Goal: Task Accomplishment & Management: Manage account settings

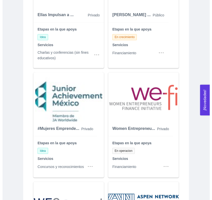
scroll to position [204, 0]
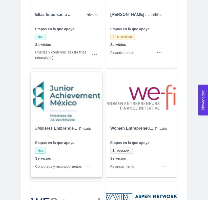
click at [72, 155] on div "Etapas en la que apoya Idea Servicios Concursos y reconocimientos" at bounding box center [63, 155] width 64 height 38
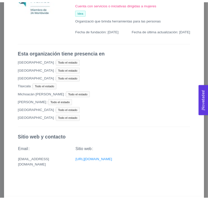
scroll to position [0, 0]
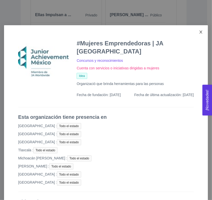
click at [199, 32] on icon "close" at bounding box center [201, 32] width 4 height 4
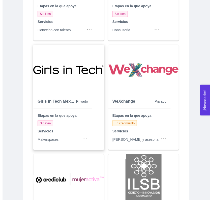
scroll to position [450, 0]
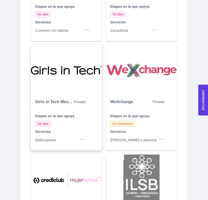
click at [81, 127] on div "Sin idea" at bounding box center [60, 124] width 51 height 6
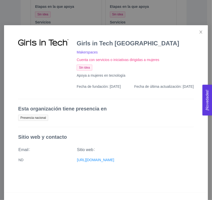
scroll to position [7, 0]
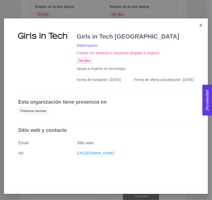
click at [200, 25] on icon "close" at bounding box center [201, 25] width 3 height 3
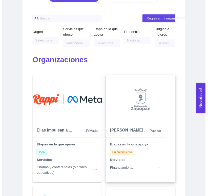
scroll to position [0, 0]
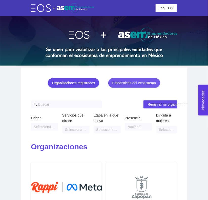
click at [141, 85] on div "Estadísticas del ecosistema" at bounding box center [134, 83] width 44 height 6
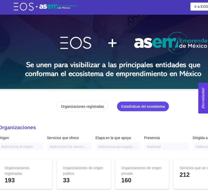
scroll to position [2, 72]
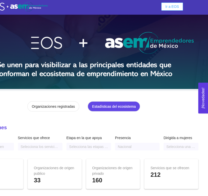
click at [165, 8] on span "Ir a EOS" at bounding box center [172, 7] width 14 height 6
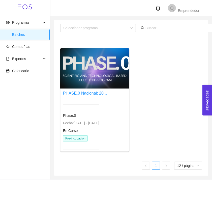
click at [85, 130] on div "En Curso" at bounding box center [81, 131] width 36 height 6
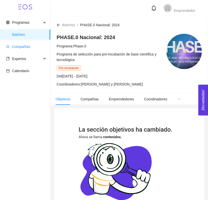
click at [18, 48] on span "Compañías" at bounding box center [21, 47] width 18 height 4
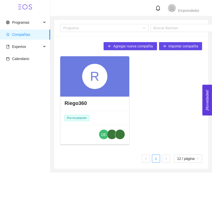
click at [98, 97] on div "Riego360" at bounding box center [95, 103] width 69 height 15
click at [96, 116] on div "Riego360 Pre-incubación DE" at bounding box center [95, 121] width 69 height 50
click at [74, 103] on h4 "Riego360" at bounding box center [76, 103] width 22 height 7
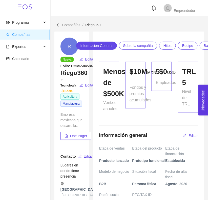
click at [156, 99] on div "5 Empleados" at bounding box center [161, 90] width 26 height 56
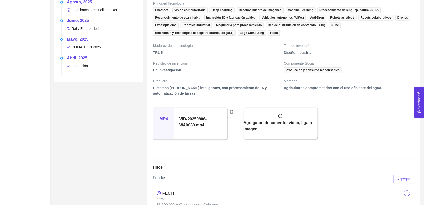
scroll to position [280, 0]
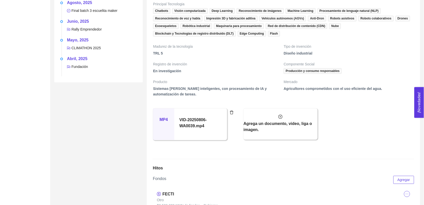
click at [199, 122] on h5 "VID-20250806-WA0039.mp4" at bounding box center [200, 123] width 42 height 12
click at [123, 125] on div "R Nueva Editar Folio: COMP-04584 Riego360 Tecnología Social Editar Agricultura …" at bounding box center [98, 192] width 92 height 880
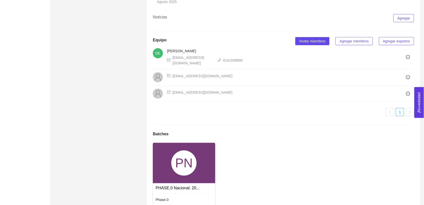
scroll to position [700, 0]
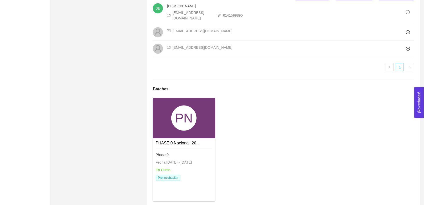
click at [187, 161] on span "Fecha: 24/01/2024 - 31/12/2026" at bounding box center [174, 163] width 36 height 4
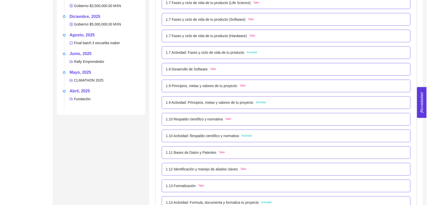
scroll to position [258, 0]
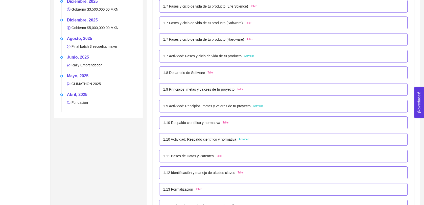
click at [178, 41] on p "1.7 Fases y ciclo de vida de tu producto (Hardware)" at bounding box center [203, 40] width 81 height 6
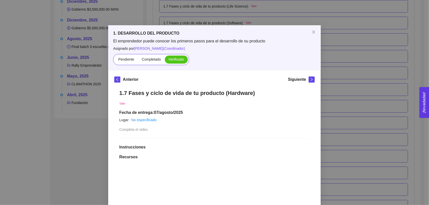
scroll to position [0, 0]
click at [207, 81] on icon "right" at bounding box center [312, 80] width 4 height 4
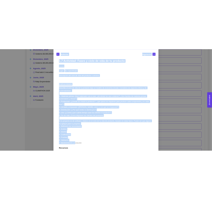
scroll to position [41, 0]
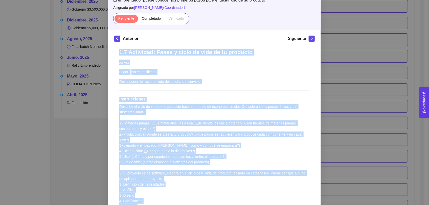
drag, startPoint x: 171, startPoint y: 138, endPoint x: 115, endPoint y: 51, distance: 103.5
click at [115, 51] on div "1.7 Actividad: Fases y ciclo de vida de tu producto Actividad Lugar: No especif…" at bounding box center [214, 191] width 200 height 295
copy div "1.7 Actividad: Fases y ciclo de vida de tu producto Actividad Lugar: No especif…"
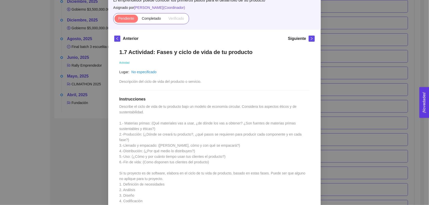
drag, startPoint x: 143, startPoint y: 31, endPoint x: 150, endPoint y: 25, distance: 8.4
click at [143, 31] on div "Anterior Siguiente 1.7 Actividad: Fases y ciclo de vida de tu producto Activida…" at bounding box center [214, 187] width 212 height 315
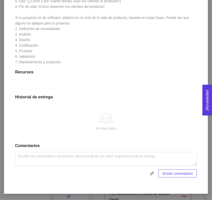
scroll to position [202, 0]
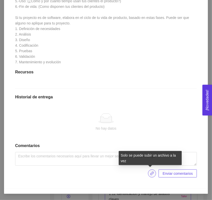
click at [150, 176] on icon "link" at bounding box center [152, 174] width 4 height 4
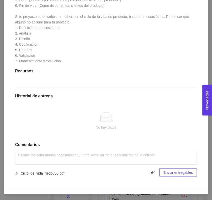
click at [171, 173] on span "Enviar entregables" at bounding box center [179, 173] width 30 height 6
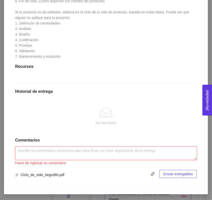
click at [75, 159] on textarea at bounding box center [106, 154] width 182 height 14
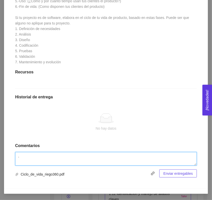
type textarea "."
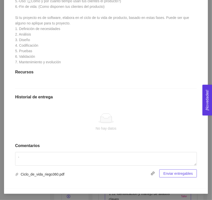
click at [180, 174] on span "Enviar entregables" at bounding box center [179, 174] width 30 height 6
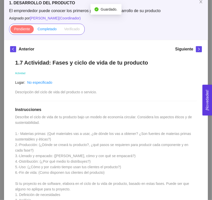
scroll to position [30, 0]
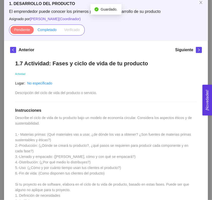
click at [39, 32] on span "Completado" at bounding box center [47, 30] width 19 height 4
click at [34, 31] on input "Completado" at bounding box center [34, 31] width 0 height 0
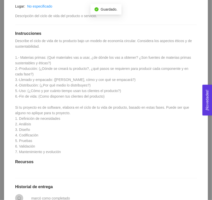
scroll to position [0, 0]
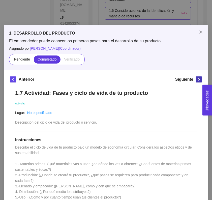
click at [198, 79] on icon "right" at bounding box center [200, 80] width 4 height 4
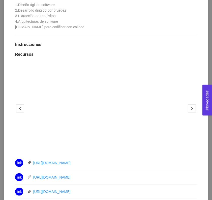
scroll to position [129, 0]
click at [138, 34] on div "1.8 Desarrollo de Software Taller Lugar: No especificado Acá podrás encontrar l…" at bounding box center [106, 142] width 192 height 373
click at [133, 37] on div "1.8 Desarrollo de Software Taller Lugar: No especificado Acá podrás encontrar l…" at bounding box center [106, 142] width 192 height 373
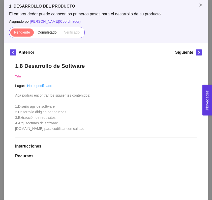
scroll to position [27, 0]
click at [40, 37] on div "Pendiente Completado Verificado" at bounding box center [47, 32] width 76 height 11
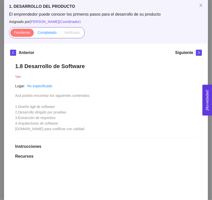
click at [51, 33] on span "Completado" at bounding box center [47, 33] width 19 height 4
click at [34, 34] on input "Completado" at bounding box center [34, 34] width 0 height 0
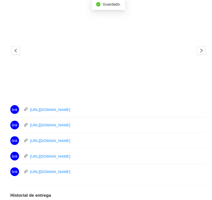
scroll to position [186, 0]
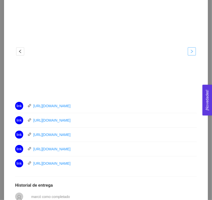
click at [190, 50] on icon "right" at bounding box center [192, 52] width 4 height 4
click at [16, 48] on button "button" at bounding box center [20, 51] width 8 height 8
click at [191, 52] on icon "right" at bounding box center [192, 52] width 2 height 4
click at [191, 51] on icon "right" at bounding box center [192, 52] width 4 height 4
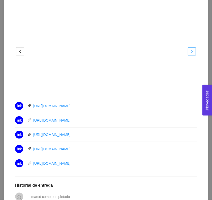
click at [192, 51] on span "right" at bounding box center [192, 52] width 8 height 4
click at [191, 51] on icon "right" at bounding box center [192, 52] width 2 height 4
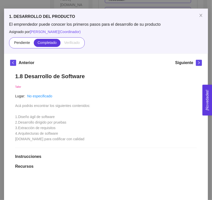
scroll to position [16, 0]
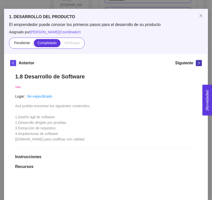
click at [196, 61] on button "button" at bounding box center [199, 63] width 6 height 6
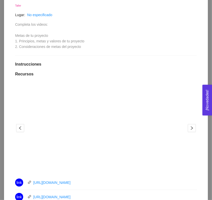
scroll to position [107, 0]
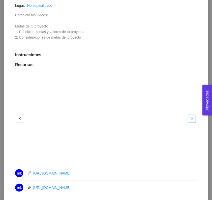
click at [190, 119] on icon "right" at bounding box center [192, 119] width 4 height 4
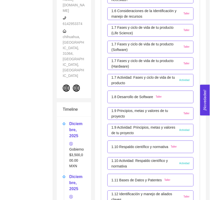
scroll to position [259, 0]
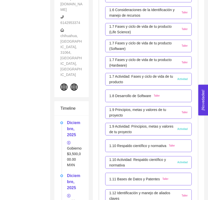
click at [130, 130] on p "1.9 Actividad: Principios, metas y valores de tu proyecto" at bounding box center [141, 129] width 65 height 11
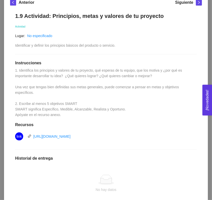
scroll to position [79, 0]
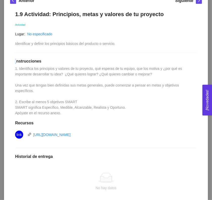
drag, startPoint x: 11, startPoint y: 60, endPoint x: 13, endPoint y: 61, distance: 3.1
click at [13, 61] on div "1.9 Actividad: Principios, metas y valores de tu proyecto Actividad Lugar: No e…" at bounding box center [106, 124] width 192 height 237
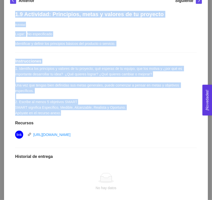
drag, startPoint x: 13, startPoint y: 61, endPoint x: 69, endPoint y: 110, distance: 73.7
click at [69, 110] on div "1.9 Actividad: Principios, metas y valores de tu proyecto Actividad Lugar: No e…" at bounding box center [106, 124] width 192 height 237
copy div "1.9 Actividad: Principios, metas y valores de tu proyecto Actividad Lugar: No e…"
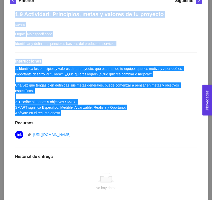
click at [130, 104] on div "1.9 Actividad: Principios, metas y valores de tu proyecto Actividad Lugar: No e…" at bounding box center [106, 124] width 192 height 237
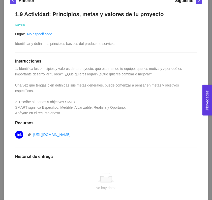
scroll to position [133, 0]
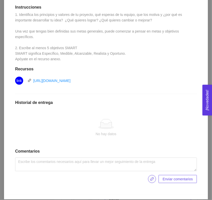
click at [150, 177] on icon "link" at bounding box center [152, 179] width 4 height 4
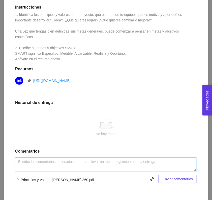
click at [147, 159] on textarea at bounding box center [106, 165] width 182 height 14
type textarea ","
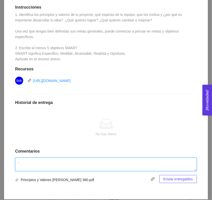
type textarea "."
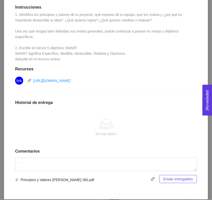
click at [176, 177] on span "Enviar entregables" at bounding box center [179, 180] width 30 height 6
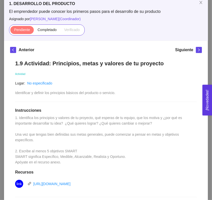
scroll to position [21, 0]
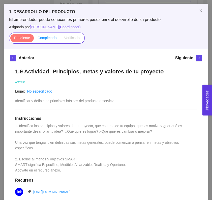
click at [39, 37] on span "Completado" at bounding box center [47, 38] width 19 height 4
click at [34, 39] on input "Completado" at bounding box center [34, 39] width 0 height 0
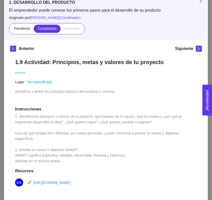
scroll to position [0, 0]
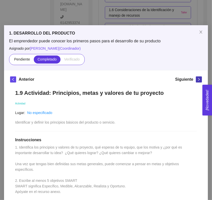
click at [198, 80] on icon "right" at bounding box center [200, 80] width 4 height 4
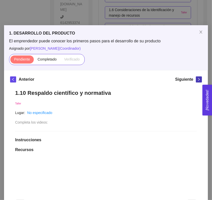
click at [198, 79] on icon "right" at bounding box center [200, 80] width 4 height 4
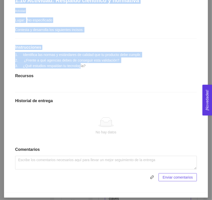
scroll to position [93, 0]
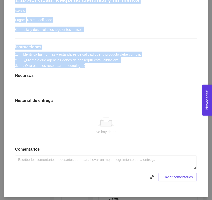
drag, startPoint x: 13, startPoint y: 42, endPoint x: 96, endPoint y: 65, distance: 85.8
click at [96, 65] on div "1.10 Actividad: Respaldo científico y normativa Actividad Lugar: No especificad…" at bounding box center [106, 89] width 192 height 195
copy div "1.10 Actividad: Respaldo científico y normativa Actividad Lugar: No especificad…"
click at [150, 176] on icon "link" at bounding box center [152, 177] width 4 height 4
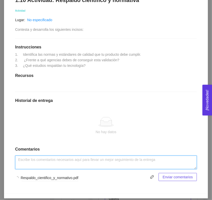
click at [76, 156] on textarea at bounding box center [106, 163] width 182 height 14
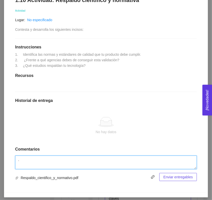
type textarea "."
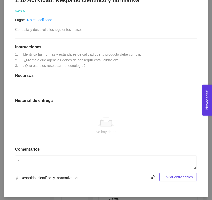
click at [182, 173] on div ". Respaldo_cientifico_y_normativo.pdf Enviar entregables" at bounding box center [106, 169] width 182 height 26
click at [183, 175] on span "Enviar entregables" at bounding box center [179, 178] width 30 height 6
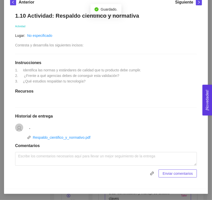
scroll to position [77, 0]
click at [104, 28] on div "Actividad" at bounding box center [106, 26] width 182 height 6
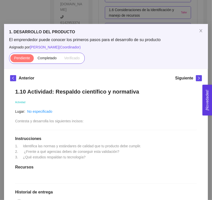
scroll to position [0, 0]
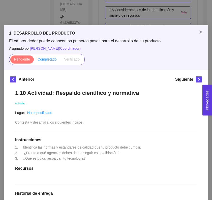
click at [41, 61] on span "Completado" at bounding box center [47, 59] width 19 height 4
click at [34, 61] on input "Completado" at bounding box center [34, 61] width 0 height 0
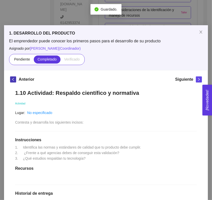
click at [13, 79] on span "left" at bounding box center [13, 80] width 6 height 4
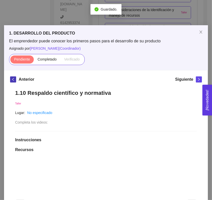
click at [10, 82] on button "button" at bounding box center [13, 80] width 6 height 6
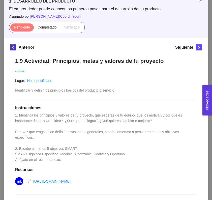
scroll to position [11, 0]
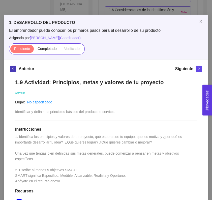
click at [12, 68] on icon "left" at bounding box center [13, 69] width 4 height 4
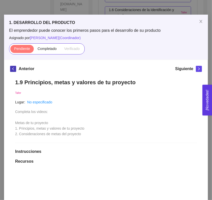
click at [11, 69] on icon "left" at bounding box center [13, 69] width 4 height 4
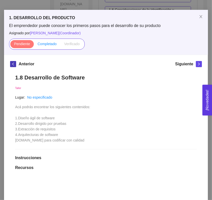
scroll to position [15, 0]
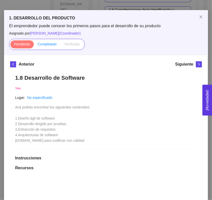
click at [43, 47] on label "Completado" at bounding box center [47, 44] width 27 height 8
click at [34, 45] on input "Completado" at bounding box center [34, 45] width 0 height 0
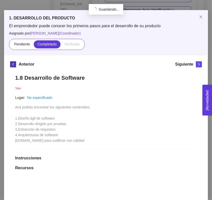
click at [11, 64] on icon "left" at bounding box center [13, 65] width 4 height 4
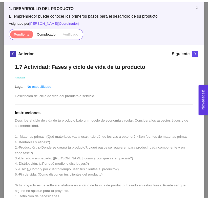
scroll to position [0, 0]
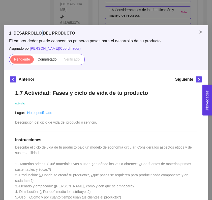
click at [37, 8] on div "1. DESARROLLO DEL PRODUCTO El emprendedor puede conocer los primeros pasos para…" at bounding box center [106, 100] width 212 height 200
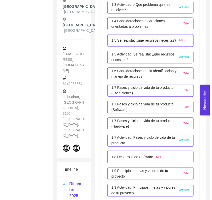
scroll to position [198, 0]
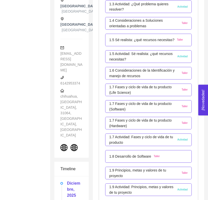
click at [130, 75] on p "1.6 Consideraciones de la Identificación y manejo de recursos" at bounding box center [144, 73] width 70 height 11
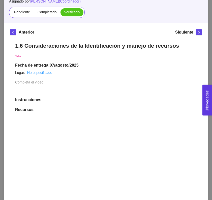
scroll to position [41, 0]
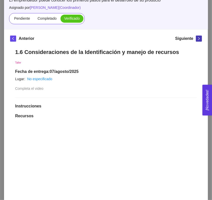
click at [198, 37] on icon "right" at bounding box center [200, 39] width 4 height 4
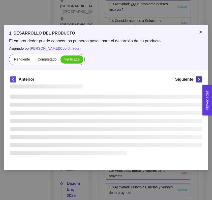
scroll to position [0, 0]
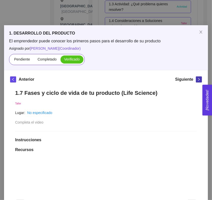
click at [198, 79] on icon "right" at bounding box center [200, 80] width 4 height 4
click at [198, 80] on icon "right" at bounding box center [200, 80] width 4 height 4
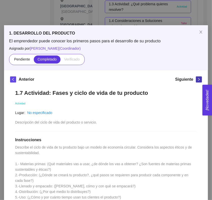
click at [199, 80] on icon "right" at bounding box center [200, 79] width 2 height 3
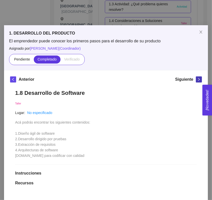
click at [199, 80] on icon "right" at bounding box center [200, 79] width 2 height 3
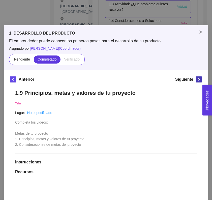
click at [199, 80] on icon "right" at bounding box center [200, 79] width 2 height 3
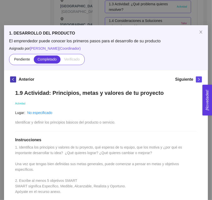
click at [11, 78] on icon "left" at bounding box center [13, 80] width 4 height 4
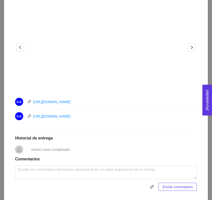
scroll to position [179, 0]
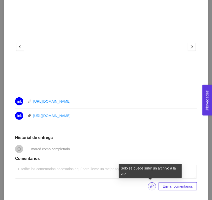
click at [150, 187] on icon "link" at bounding box center [152, 187] width 4 height 4
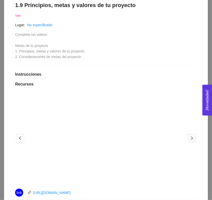
scroll to position [0, 0]
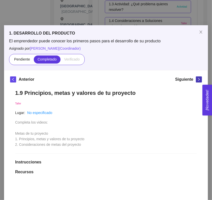
click at [197, 79] on span "right" at bounding box center [200, 80] width 6 height 4
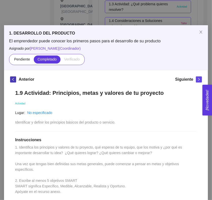
click at [11, 79] on icon "left" at bounding box center [13, 80] width 4 height 4
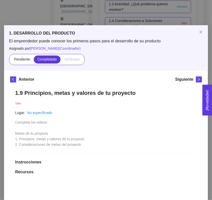
click at [12, 80] on icon "left" at bounding box center [13, 80] width 4 height 4
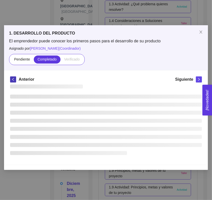
click at [12, 80] on icon "left" at bounding box center [13, 80] width 4 height 4
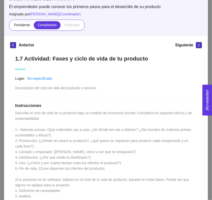
scroll to position [34, 0]
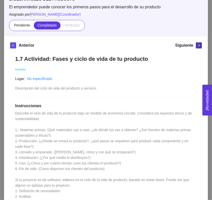
click at [196, 43] on button "button" at bounding box center [199, 45] width 6 height 6
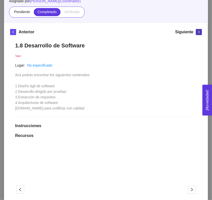
scroll to position [47, 0]
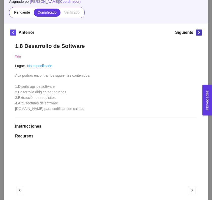
click at [197, 31] on span "right" at bounding box center [200, 33] width 6 height 4
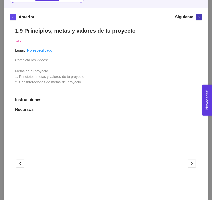
scroll to position [62, 0]
click at [199, 18] on icon "right" at bounding box center [200, 17] width 2 height 3
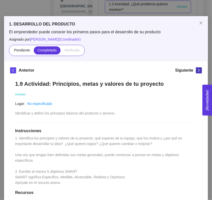
scroll to position [0, 0]
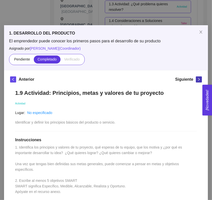
click at [197, 80] on span "right" at bounding box center [200, 80] width 6 height 4
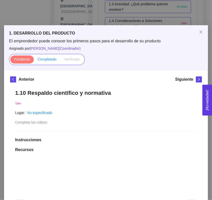
click at [47, 61] on span "Completado" at bounding box center [47, 59] width 19 height 4
click at [34, 61] on input "Completado" at bounding box center [34, 61] width 0 height 0
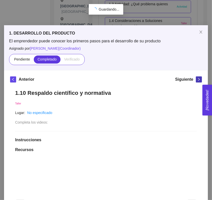
click at [198, 80] on icon "right" at bounding box center [200, 80] width 4 height 4
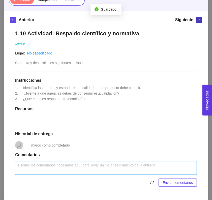
scroll to position [60, 0]
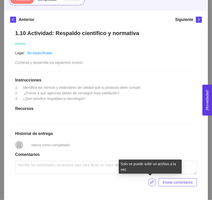
click at [149, 184] on span "link" at bounding box center [153, 183] width 8 height 4
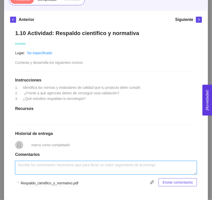
click at [131, 168] on textarea at bounding box center [106, 168] width 182 height 14
type textarea "."
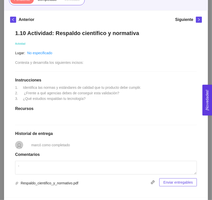
click at [174, 186] on button "Enviar entregables" at bounding box center [179, 183] width 38 height 8
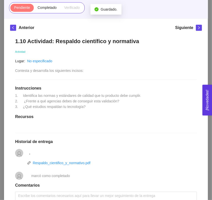
scroll to position [51, 0]
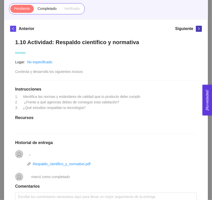
click at [198, 30] on icon "right" at bounding box center [200, 29] width 4 height 4
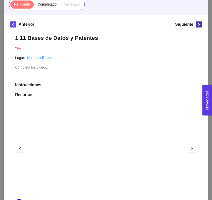
scroll to position [52, 0]
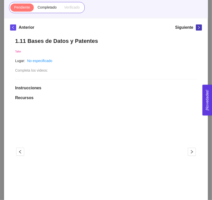
click at [199, 27] on icon "right" at bounding box center [200, 27] width 2 height 3
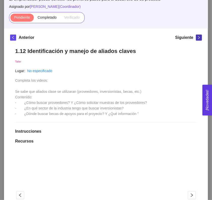
scroll to position [42, 0]
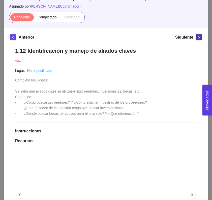
click at [198, 39] on icon "right" at bounding box center [200, 38] width 4 height 4
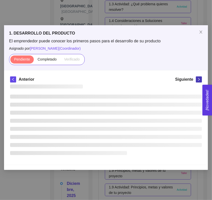
scroll to position [0, 0]
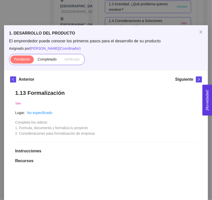
click at [192, 78] on div "Siguiente" at bounding box center [189, 81] width 27 height 8
click at [199, 79] on span "right" at bounding box center [200, 80] width 6 height 4
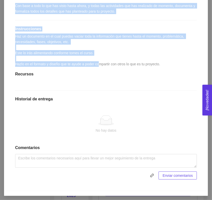
scroll to position [119, 0]
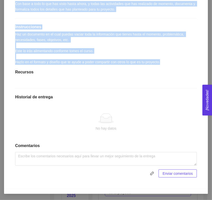
drag, startPoint x: 12, startPoint y: 24, endPoint x: 163, endPoint y: 62, distance: 155.8
click at [163, 62] on div "1.13 Actividad: Formula, documenta y formaliza tu proyecto Actividad Lugar: No …" at bounding box center [106, 74] width 192 height 217
copy div "1.13 Actividad: Formula, documenta y formaliza tu proyecto Actividad Lugar: No …"
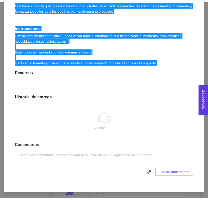
scroll to position [0, 0]
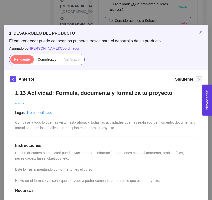
click at [35, 14] on div "1. DESARROLLO DEL PRODUCTO El emprendedor puede conocer los primeros pasos para…" at bounding box center [106, 100] width 212 height 200
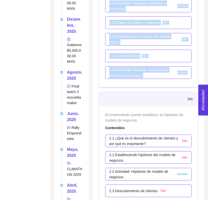
scroll to position [415, 0]
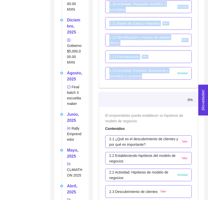
drag, startPoint x: 109, startPoint y: 31, endPoint x: 157, endPoint y: 81, distance: 69.3
copy ul "1.1 Fundamentos teóricos de tu tecnología Taller 1.1 Actividad: Fundamentos teó…"
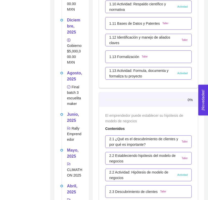
click at [61, 188] on div at bounding box center [61, 204] width 1 height 33
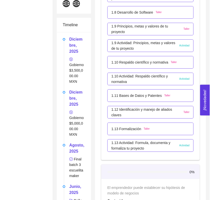
scroll to position [344, 0]
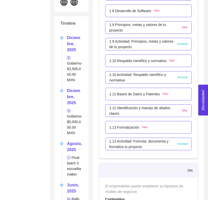
click at [141, 143] on p "1.13 Actividad: Formula, documenta y formaliza tu proyecto" at bounding box center [141, 144] width 65 height 11
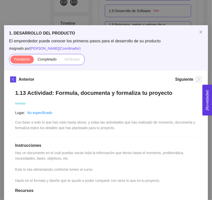
scroll to position [119, 0]
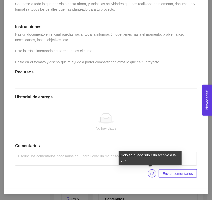
click at [150, 173] on icon "link" at bounding box center [152, 174] width 4 height 4
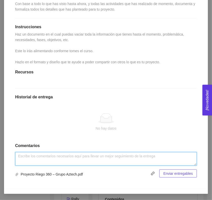
click at [34, 160] on textarea at bounding box center [106, 159] width 182 height 14
type textarea "."
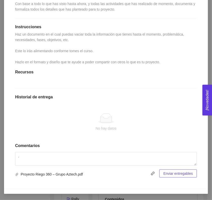
click at [187, 172] on span "Enviar entregables" at bounding box center [179, 174] width 30 height 6
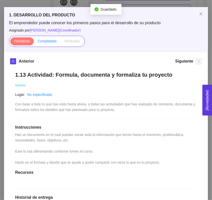
scroll to position [18, 0]
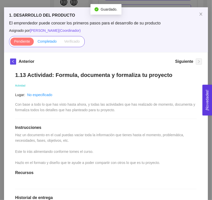
click at [45, 43] on label "Completado" at bounding box center [47, 42] width 27 height 8
click at [34, 43] on input "Completado" at bounding box center [34, 43] width 0 height 0
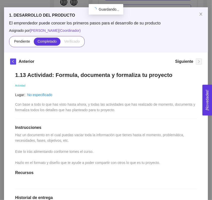
click at [4, 64] on div "Anterior Siguiente 1.13 Actividad: Formula, documenta y formaliza tu proyecto A…" at bounding box center [106, 162] width 204 height 218
click at [11, 61] on icon "left" at bounding box center [13, 62] width 4 height 4
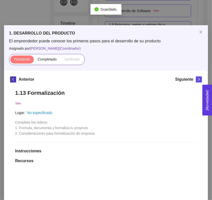
scroll to position [33, 0]
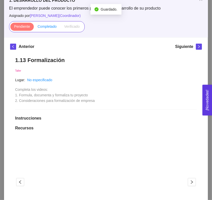
click at [44, 27] on span "Completado" at bounding box center [47, 27] width 19 height 4
click at [34, 28] on input "Completado" at bounding box center [34, 28] width 0 height 0
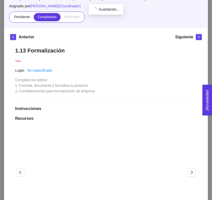
scroll to position [36, 0]
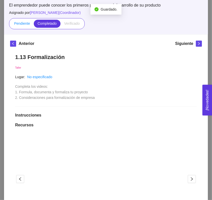
click at [17, 26] on label "Pendiente" at bounding box center [21, 24] width 23 height 8
click at [10, 25] on input "Pendiente" at bounding box center [10, 25] width 0 height 0
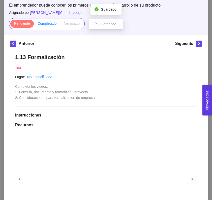
click at [48, 24] on span "Completado" at bounding box center [47, 23] width 19 height 4
click at [34, 25] on input "Completado" at bounding box center [34, 25] width 0 height 0
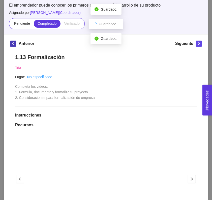
click at [11, 44] on icon "left" at bounding box center [13, 44] width 4 height 4
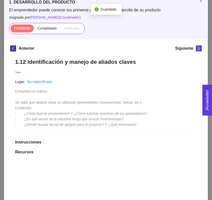
scroll to position [31, 0]
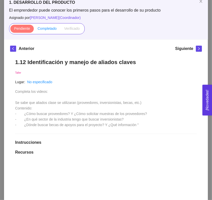
click at [38, 27] on span "Completado" at bounding box center [47, 29] width 19 height 4
click at [34, 30] on input "Completado" at bounding box center [34, 30] width 0 height 0
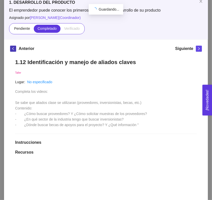
click at [10, 50] on span "left" at bounding box center [13, 49] width 6 height 4
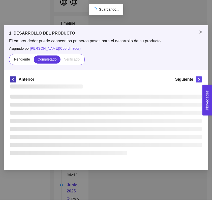
scroll to position [0, 0]
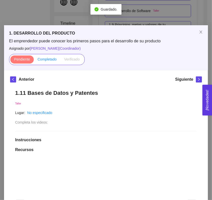
click at [41, 60] on span "Completado" at bounding box center [47, 59] width 19 height 4
click at [34, 61] on input "Completado" at bounding box center [34, 61] width 0 height 0
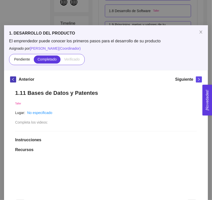
click at [11, 80] on icon "left" at bounding box center [13, 80] width 4 height 4
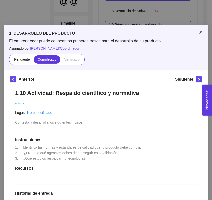
click at [200, 33] on icon "close" at bounding box center [201, 32] width 4 height 4
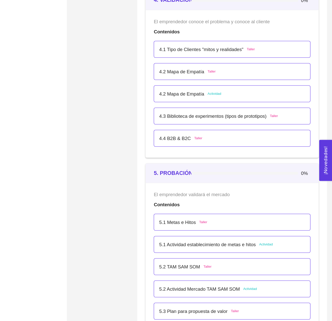
scroll to position [857, 0]
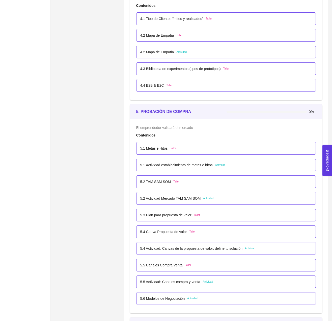
drag, startPoint x: 185, startPoint y: 0, endPoint x: 87, endPoint y: 94, distance: 135.9
click at [87, 94] on div "Summary Nueva Editar Folio: COMP-04584 Riego360 Tecnología Social Editar Agricu…" at bounding box center [87, 319] width 70 height 2291
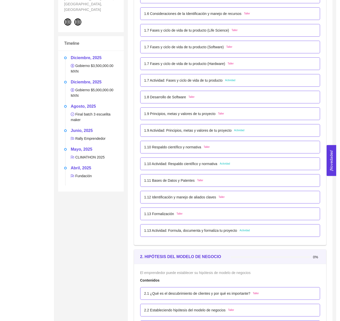
scroll to position [238, 0]
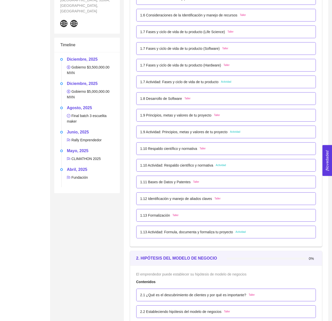
click at [169, 184] on p "1.11 Bases de Datos y Patentes" at bounding box center [165, 182] width 51 height 6
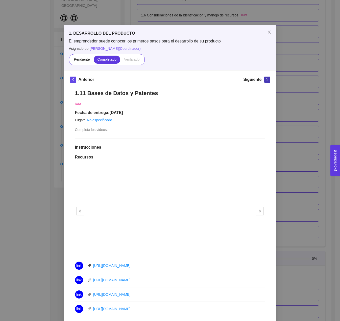
drag, startPoint x: 169, startPoint y: 184, endPoint x: 261, endPoint y: 79, distance: 139.7
click at [212, 79] on span "right" at bounding box center [267, 80] width 6 height 4
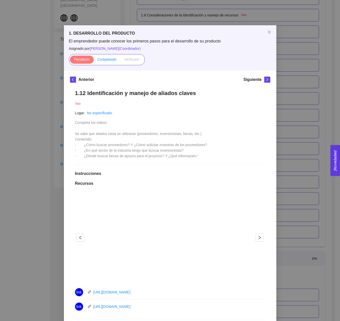
click at [103, 61] on span "Completado" at bounding box center [106, 59] width 19 height 4
click at [94, 61] on input "Completado" at bounding box center [94, 61] width 0 height 0
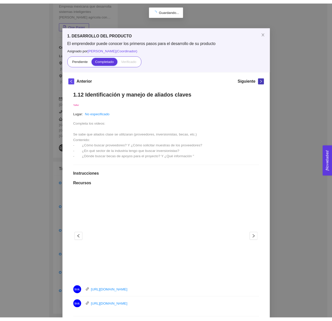
scroll to position [84, 0]
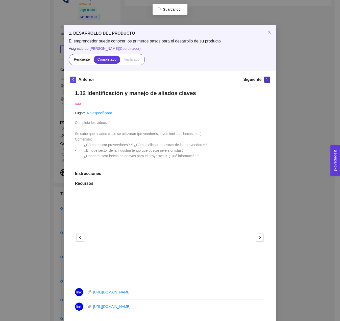
click at [212, 82] on button "button" at bounding box center [267, 80] width 6 height 6
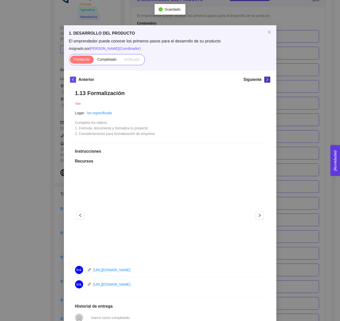
click at [212, 82] on button "button" at bounding box center [267, 80] width 6 height 6
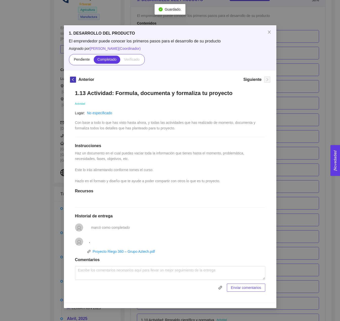
click at [74, 79] on icon "left" at bounding box center [73, 80] width 4 height 4
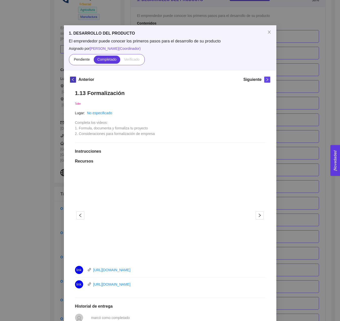
click at [71, 77] on button "button" at bounding box center [73, 80] width 6 height 6
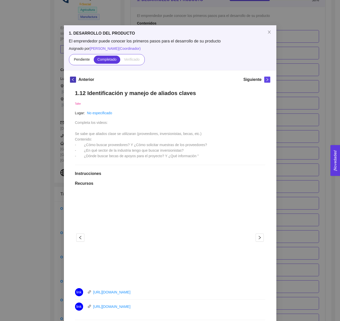
click at [71, 77] on button "button" at bounding box center [73, 80] width 6 height 6
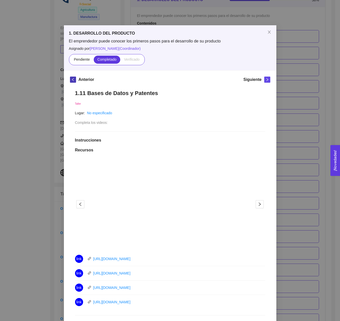
click at [71, 77] on button "button" at bounding box center [73, 80] width 6 height 6
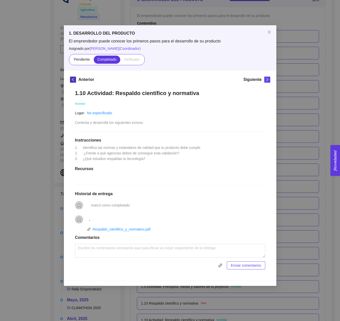
click at [71, 77] on button "button" at bounding box center [73, 80] width 6 height 6
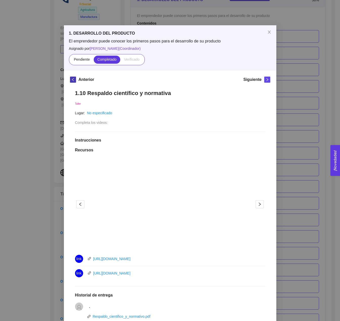
click at [71, 77] on button "button" at bounding box center [73, 80] width 6 height 6
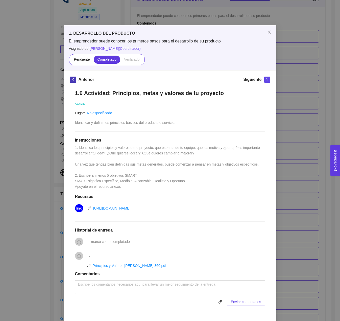
click at [71, 77] on button "button" at bounding box center [73, 80] width 6 height 6
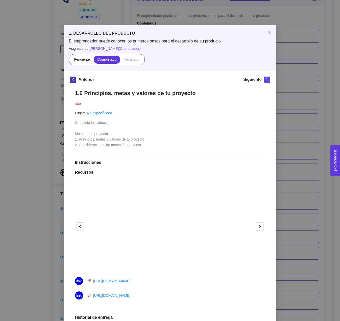
click at [71, 80] on icon "left" at bounding box center [73, 80] width 4 height 4
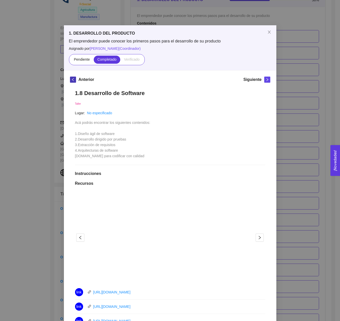
click at [71, 80] on icon "left" at bounding box center [73, 80] width 4 height 4
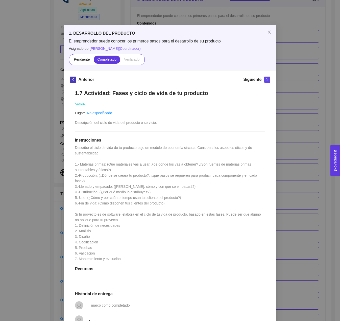
click at [71, 80] on icon "left" at bounding box center [73, 80] width 4 height 4
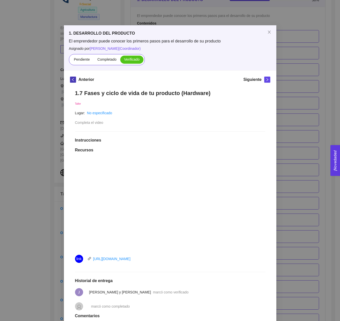
click at [71, 80] on icon "left" at bounding box center [73, 80] width 4 height 4
click at [212, 78] on icon "right" at bounding box center [267, 80] width 4 height 4
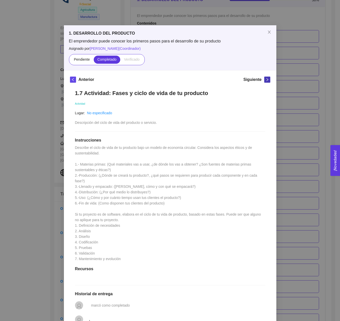
click at [212, 78] on icon "right" at bounding box center [267, 80] width 4 height 4
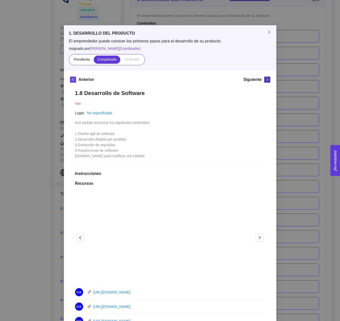
click at [212, 78] on icon "right" at bounding box center [267, 80] width 4 height 4
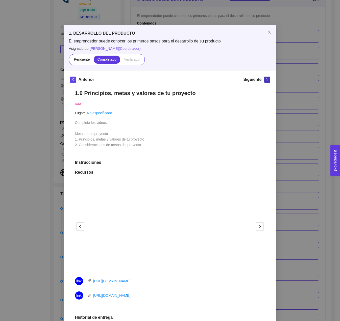
click at [212, 78] on icon "right" at bounding box center [267, 80] width 4 height 4
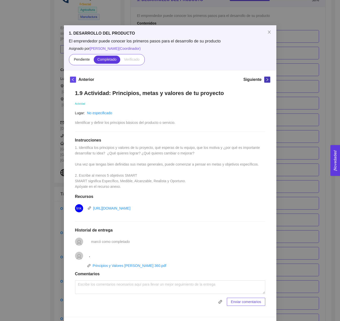
click at [212, 78] on icon "right" at bounding box center [267, 80] width 4 height 4
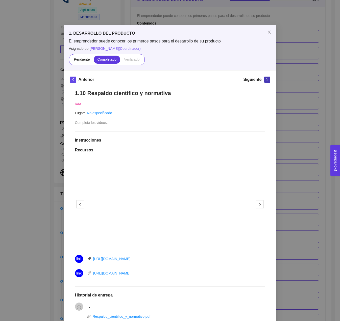
click at [212, 78] on icon "right" at bounding box center [267, 80] width 4 height 4
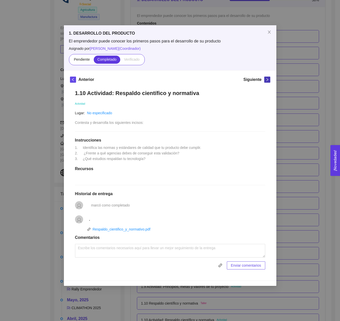
click at [212, 78] on div "Siguiente" at bounding box center [256, 81] width 27 height 8
click at [212, 77] on div "Anterior Siguiente 1.10 Actividad: Respaldo científico y normativa Actividad Lu…" at bounding box center [170, 175] width 212 height 210
click at [212, 77] on button "button" at bounding box center [267, 80] width 6 height 6
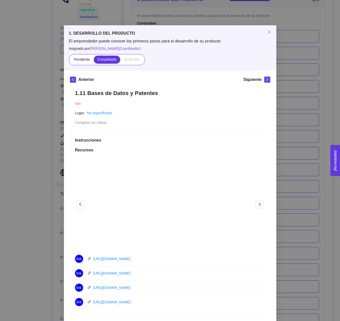
click at [212, 77] on div "Anterior Siguiente 1.11 Bases de Datos y Patentes Taller Lugar: No especificado…" at bounding box center [170, 228] width 212 height 317
click at [212, 79] on icon "right" at bounding box center [267, 80] width 4 height 4
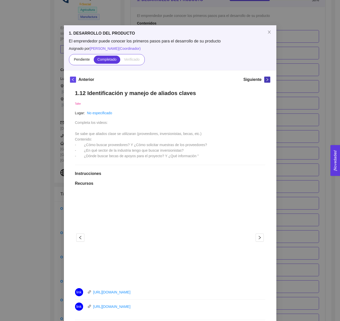
click at [212, 79] on icon "right" at bounding box center [267, 80] width 4 height 4
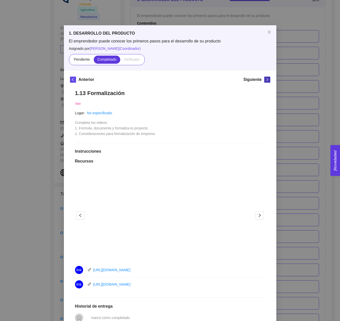
click at [212, 79] on icon "right" at bounding box center [267, 80] width 4 height 4
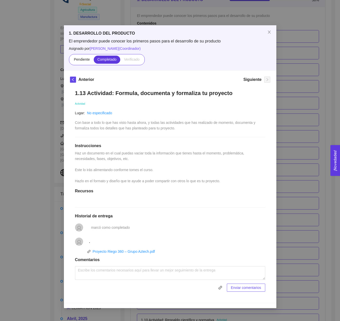
click at [212, 79] on div "Siguiente" at bounding box center [256, 81] width 27 height 8
click at [212, 32] on span "Close" at bounding box center [269, 32] width 14 height 14
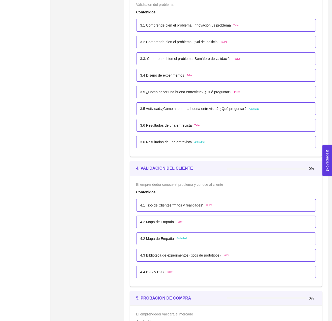
scroll to position [671, 0]
click at [202, 200] on p "4.1 Tipo de Clientes "mitos y realidades"" at bounding box center [171, 205] width 63 height 6
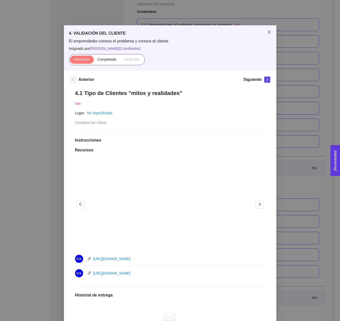
click at [212, 35] on span "Close" at bounding box center [269, 32] width 14 height 14
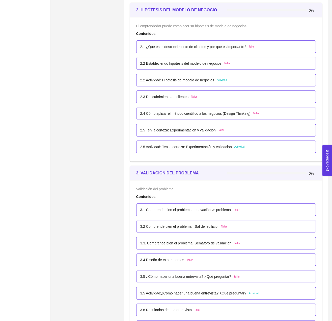
scroll to position [486, 0]
click at [176, 50] on p "2.1 ¿Qué es el descubrimiento de clientes y por qué es importante?" at bounding box center [193, 47] width 106 height 6
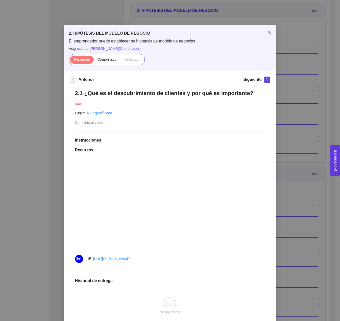
click at [212, 32] on span "Close" at bounding box center [269, 32] width 14 height 14
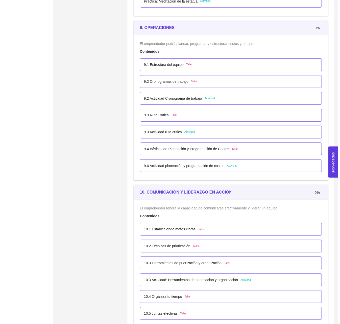
scroll to position [1683, 0]
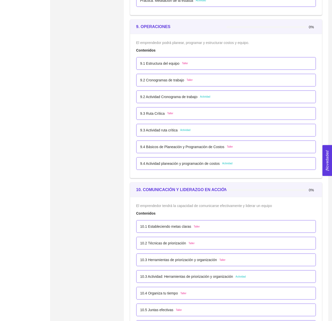
click at [175, 66] on p "9.1 Estructura del equipo" at bounding box center [159, 64] width 39 height 6
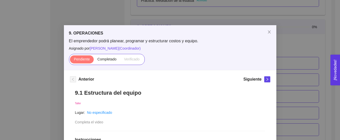
drag, startPoint x: 244, startPoint y: 102, endPoint x: 241, endPoint y: 99, distance: 4.3
click at [212, 102] on div "Taller" at bounding box center [170, 104] width 190 height 6
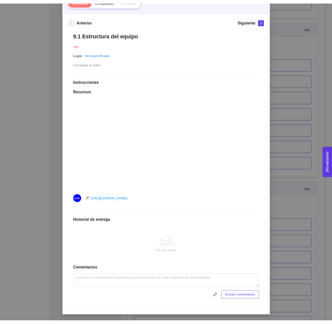
scroll to position [0, 0]
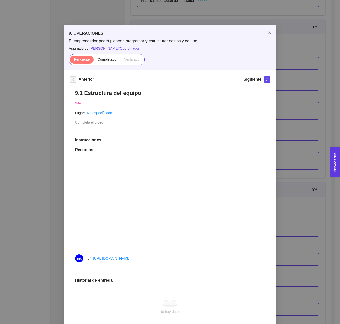
click at [212, 34] on icon "close" at bounding box center [269, 32] width 4 height 4
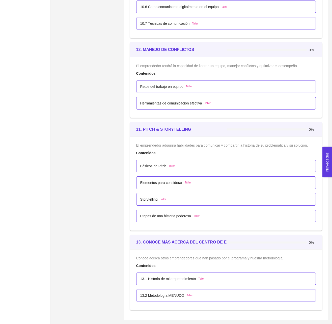
scroll to position [2012, 0]
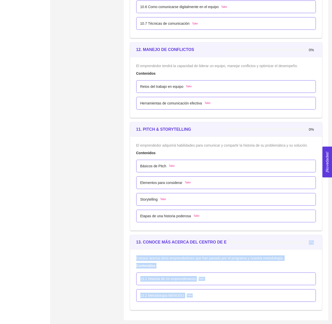
drag, startPoint x: 236, startPoint y: 239, endPoint x: 151, endPoint y: 307, distance: 109.0
click at [151, 200] on div "13. CONOCE MÁS ACERCA DEL CENTRO DE EXCELENCIA 0% Conoce acerca otros emprended…" at bounding box center [226, 273] width 193 height 76
drag, startPoint x: 151, startPoint y: 307, endPoint x: 208, endPoint y: 298, distance: 58.2
click at [208, 200] on div "13. CONOCE MÁS ACERCA DEL CENTRO DE EXCELENCIA 0% Conoce acerca otros emprended…" at bounding box center [226, 273] width 193 height 76
copy div "13. CONOCE MÁS ACERCA DEL CENTRO DE EXCELENCIA 0% Conoce acerca otros emprended…"
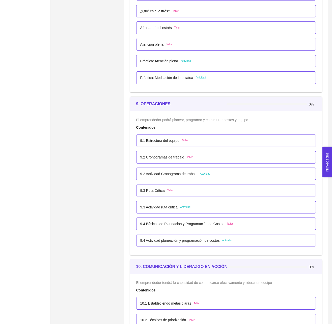
scroll to position [1602, 0]
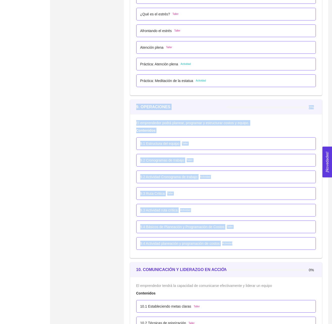
drag, startPoint x: 131, startPoint y: 115, endPoint x: 245, endPoint y: 254, distance: 180.2
click at [212, 200] on div "9. OPERACIONES 0% El emprendedor podrá planear, programar y estructurar costos …" at bounding box center [226, 179] width 193 height 159
copy div "9. OPERACIONES 0% El emprendedor podrá planear, programar y estructurar costos …"
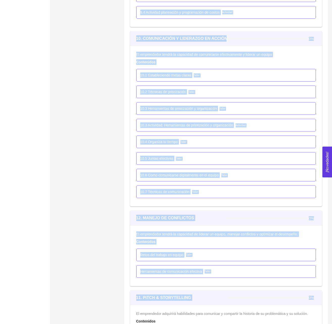
scroll to position [2012, 0]
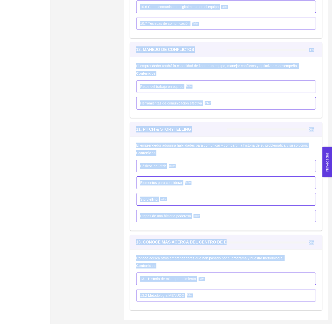
drag, startPoint x: 135, startPoint y: 82, endPoint x: 256, endPoint y: 299, distance: 247.8
copy div "1. DESARROLLO DEL PRODUCTO 50% El emprendedor puede conocer los primeros pasos …"
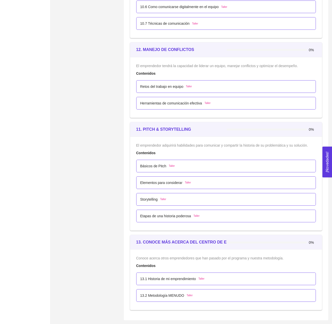
click at [186, 165] on div "Básicos de Pitch Taller" at bounding box center [226, 166] width 172 height 6
click at [193, 200] on div "Etapas de una historia poderosa Taller" at bounding box center [226, 216] width 180 height 13
click at [191, 200] on div "Etapas de una historia poderosa Taller" at bounding box center [226, 216] width 180 height 13
click at [188, 200] on p "Etapas de una historia poderosa" at bounding box center [165, 216] width 51 height 6
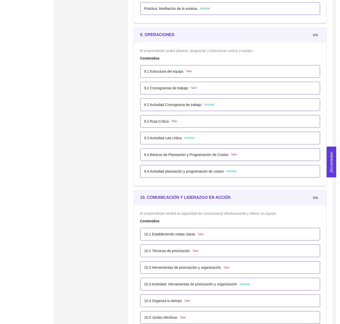
scroll to position [1671, 0]
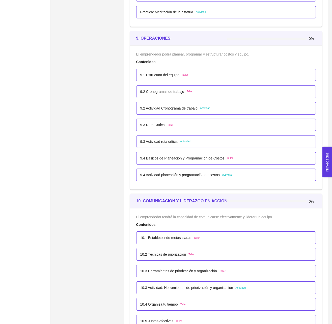
click at [200, 111] on div "9.2 Actividad Cronograma de trabajo Actividad" at bounding box center [175, 109] width 70 height 6
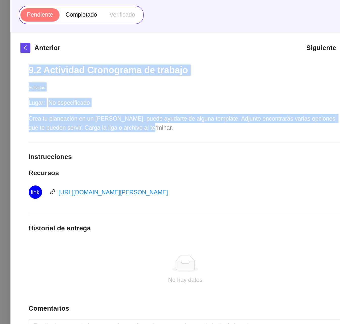
drag, startPoint x: 152, startPoint y: 129, endPoint x: 73, endPoint y: 91, distance: 87.8
click at [73, 91] on div "9.2 Actividad Cronograma de trabajo Actividad Lugar: No especificado Crea tu pl…" at bounding box center [170, 180] width 200 height 190
copy div "9.2 Actividad Cronograma de trabajo Actividad Lugar: No especificado Crea tu pl…"
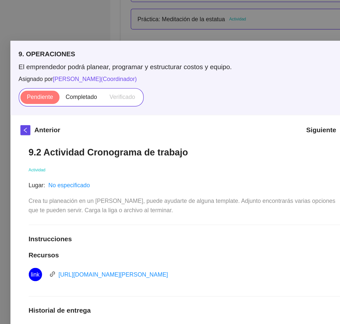
click at [117, 17] on div "9. OPERACIONES El emprendedor podrá planear, programar y estructurar costos y e…" at bounding box center [170, 162] width 340 height 324
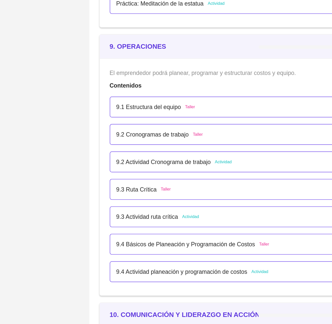
click at [178, 111] on p "9.2 Actividad Cronograma de trabajo" at bounding box center [168, 109] width 57 height 6
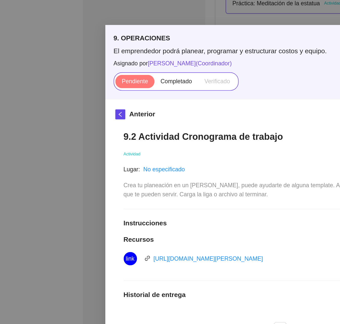
drag, startPoint x: 154, startPoint y: 129, endPoint x: 148, endPoint y: 152, distance: 23.5
click at [153, 128] on div "Crea tu planeación en un GANTT, puede ayudarte de alguna template. Adjunto enco…" at bounding box center [170, 125] width 190 height 11
click at [144, 167] on link "https://create.microsoft.com/en-us/templates/gantt-charts" at bounding box center [126, 167] width 66 height 4
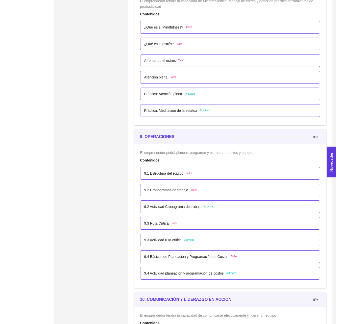
scroll to position [1577, 0]
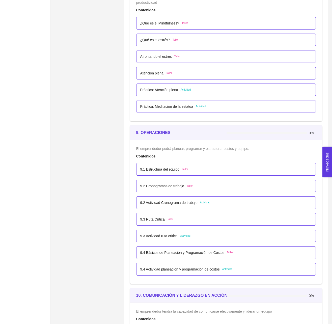
click at [185, 206] on p "9.2 Actividad Cronograma de trabajo" at bounding box center [168, 203] width 57 height 6
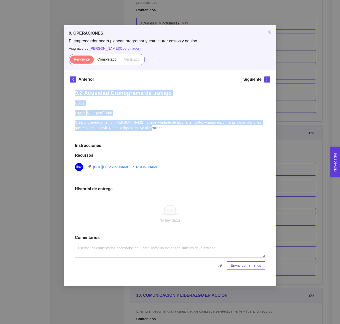
drag, startPoint x: 161, startPoint y: 126, endPoint x: 75, endPoint y: 91, distance: 92.0
click at [75, 91] on div "9.2 Actividad Cronograma de trabajo Actividad Lugar: No especificado Crea tu pl…" at bounding box center [170, 180] width 200 height 190
copy div "9.2 Actividad Cronograma de trabajo Actividad Lugar: No especificado Crea tu pl…"
click at [126, 167] on link "https://create.microsoft.com/en-us/templates/gantt-charts" at bounding box center [126, 167] width 66 height 4
